Goal: Task Accomplishment & Management: Complete application form

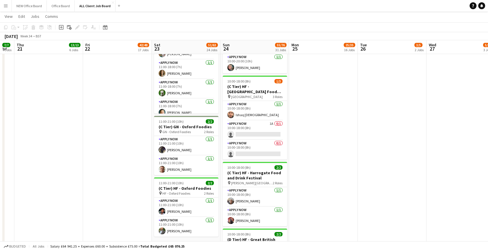
scroll to position [9, 0]
click at [249, 125] on app-card-role "APPLY NOW 1A 0/1 10:00-18:00 (8h) single-neutral-actions" at bounding box center [255, 131] width 64 height 20
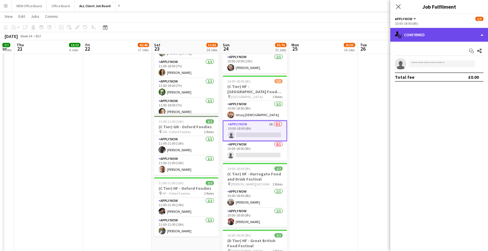
click at [432, 33] on div "single-neutral-actions-check-2 Confirmed" at bounding box center [440, 35] width 98 height 14
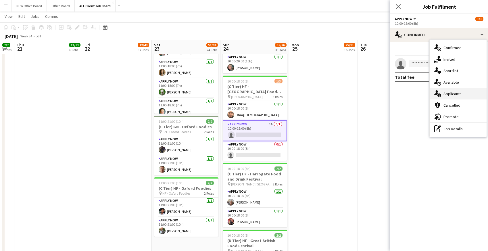
click at [458, 95] on div "single-neutral-actions-information Applicants" at bounding box center [458, 94] width 57 height 12
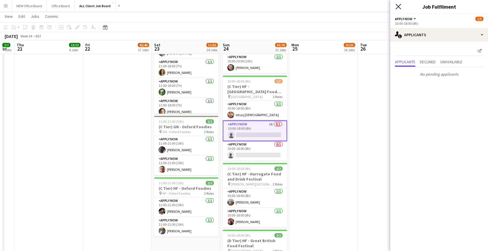
click at [399, 8] on icon "Close pop-in" at bounding box center [398, 6] width 5 height 5
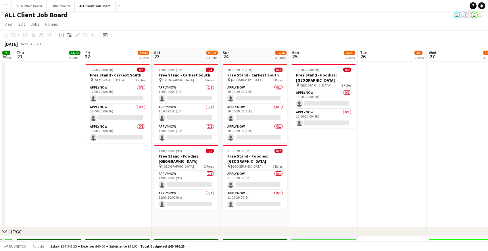
scroll to position [0, 0]
